Goal: Transaction & Acquisition: Purchase product/service

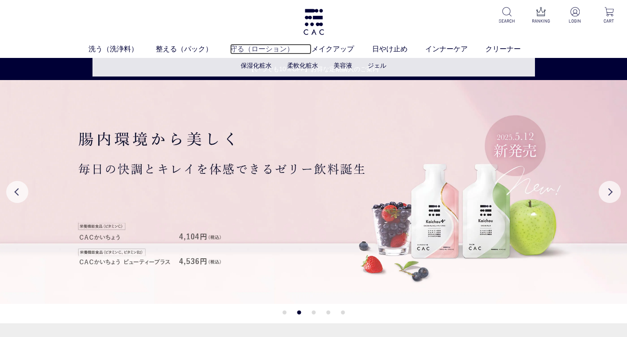
drag, startPoint x: 248, startPoint y: 48, endPoint x: 256, endPoint y: 53, distance: 9.6
click at [248, 48] on link "守る（ローション）" at bounding box center [270, 49] width 81 height 11
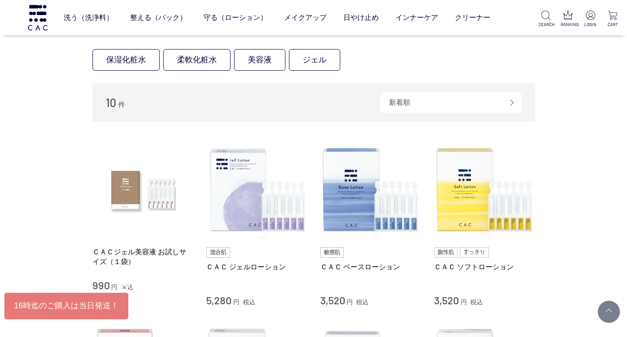
scroll to position [133, 0]
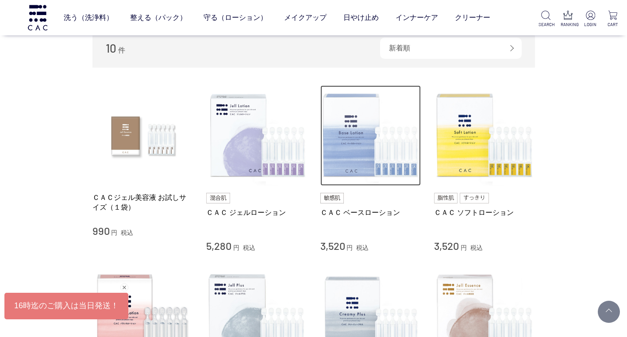
click at [345, 150] on img at bounding box center [370, 135] width 101 height 101
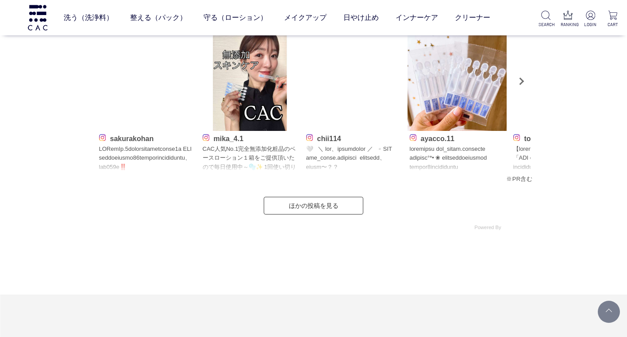
scroll to position [4381, 0]
